Goal: Find specific page/section: Find specific page/section

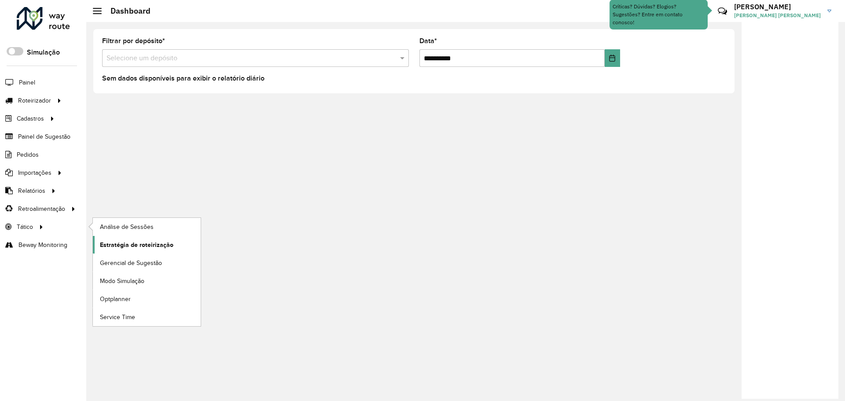
click at [121, 244] on span "Estratégia de roteirização" at bounding box center [136, 244] width 73 height 9
